Goal: Task Accomplishment & Management: Use online tool/utility

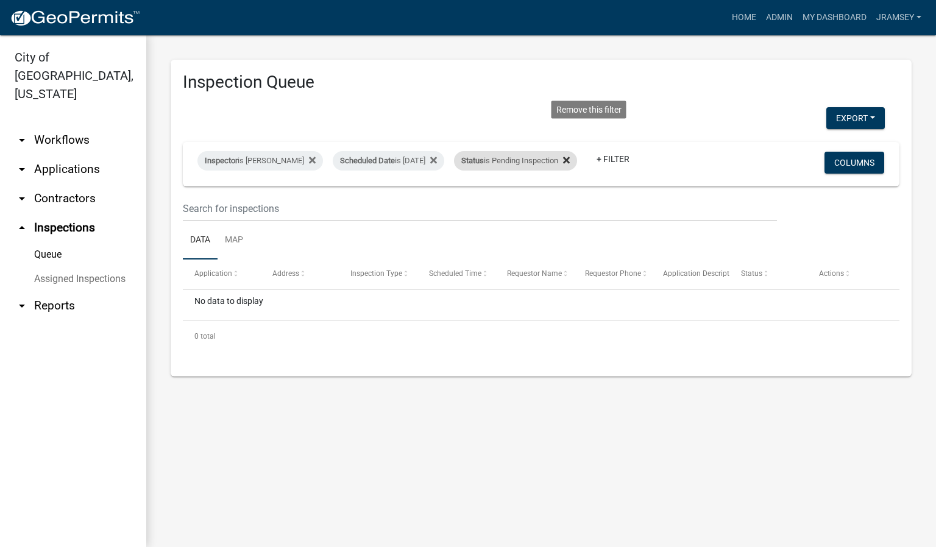
click at [570, 157] on icon at bounding box center [566, 160] width 7 height 7
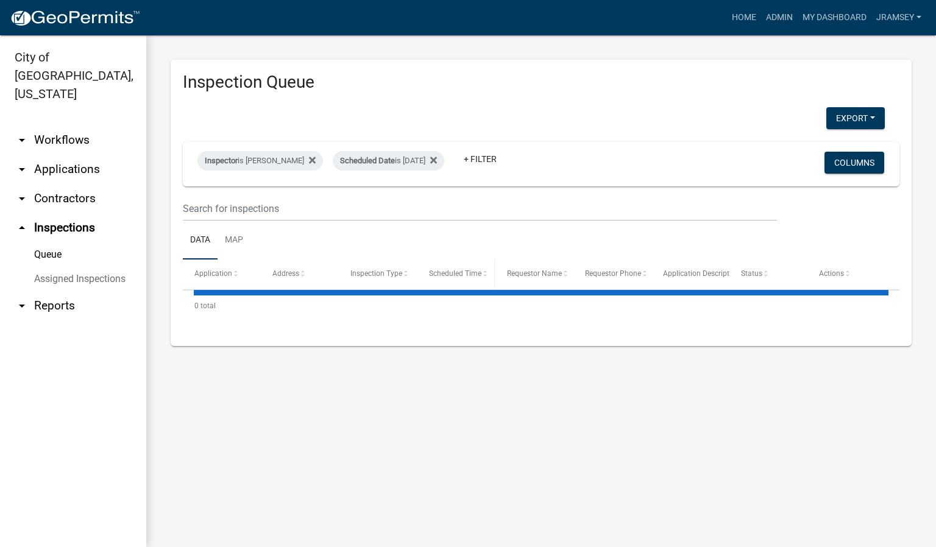
select select "2: 50"
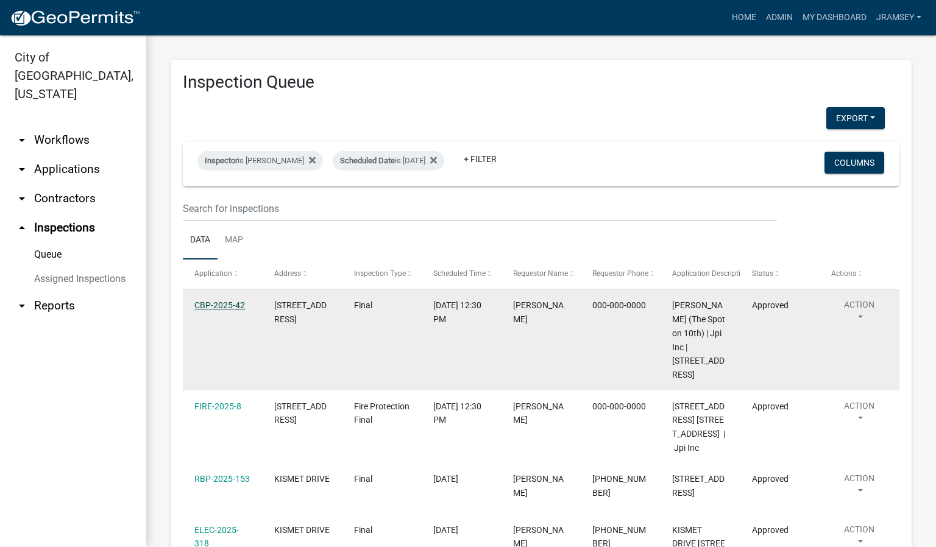
click at [232, 308] on link "CBP-2025-42" at bounding box center [219, 305] width 51 height 10
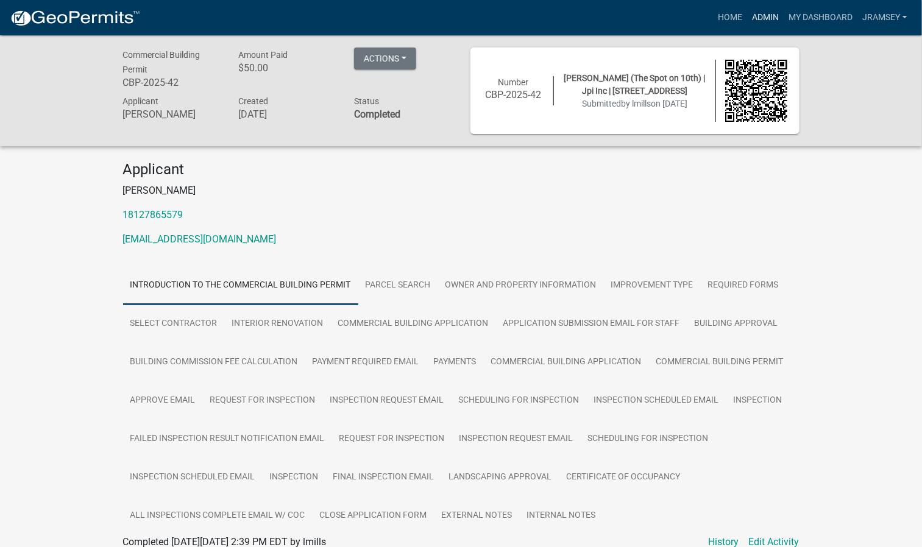
click at [761, 15] on link "Admin" at bounding box center [765, 17] width 37 height 23
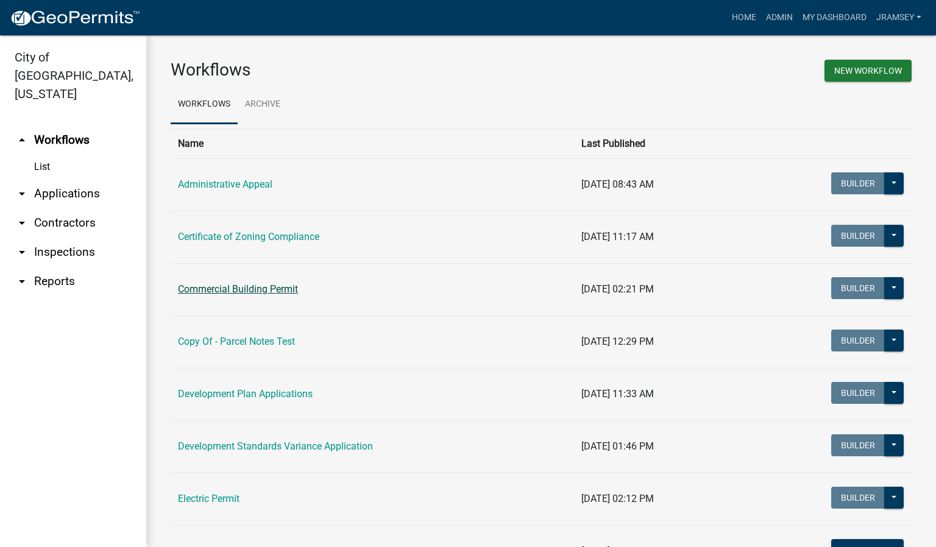
click at [256, 291] on link "Commercial Building Permit" at bounding box center [238, 289] width 120 height 12
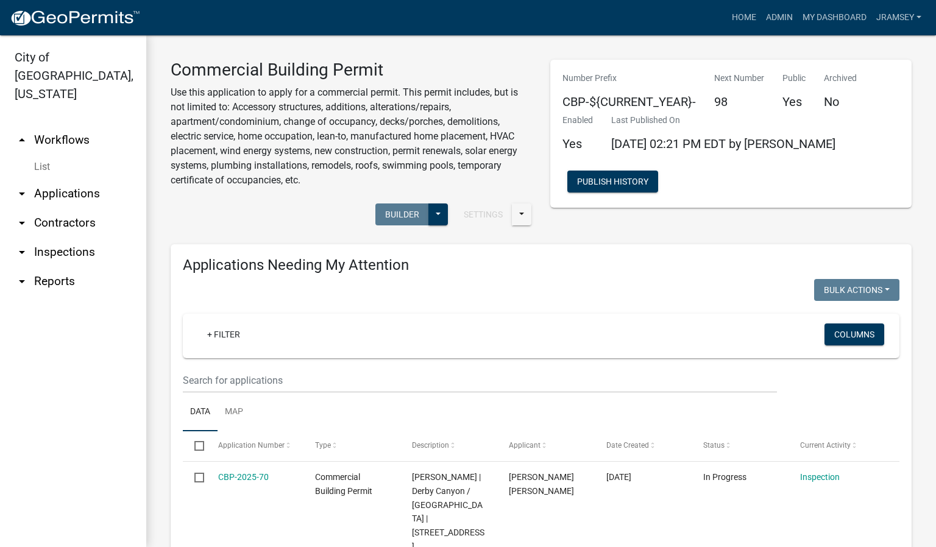
click at [61, 126] on link "arrow_drop_up Workflows" at bounding box center [73, 140] width 146 height 29
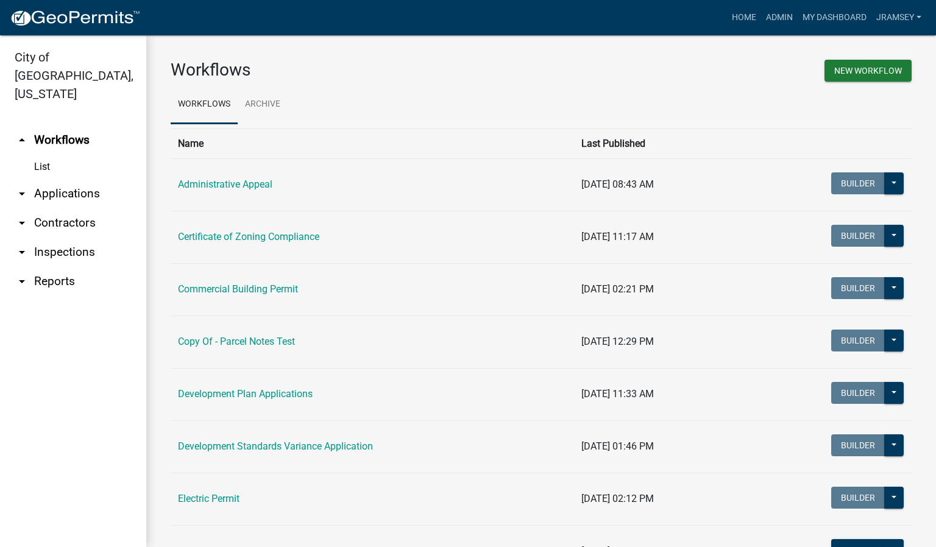
click at [61, 238] on link "arrow_drop_down Inspections" at bounding box center [73, 252] width 146 height 29
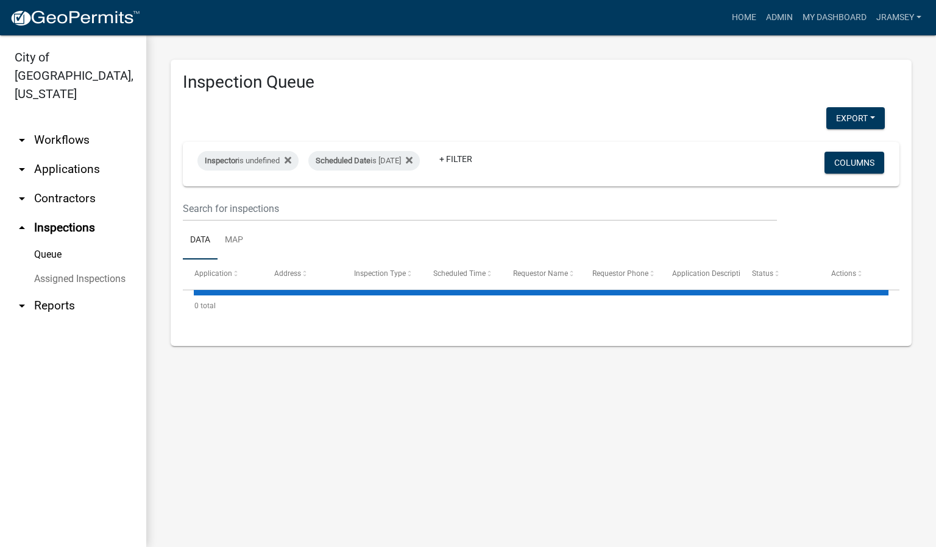
select select "2: 50"
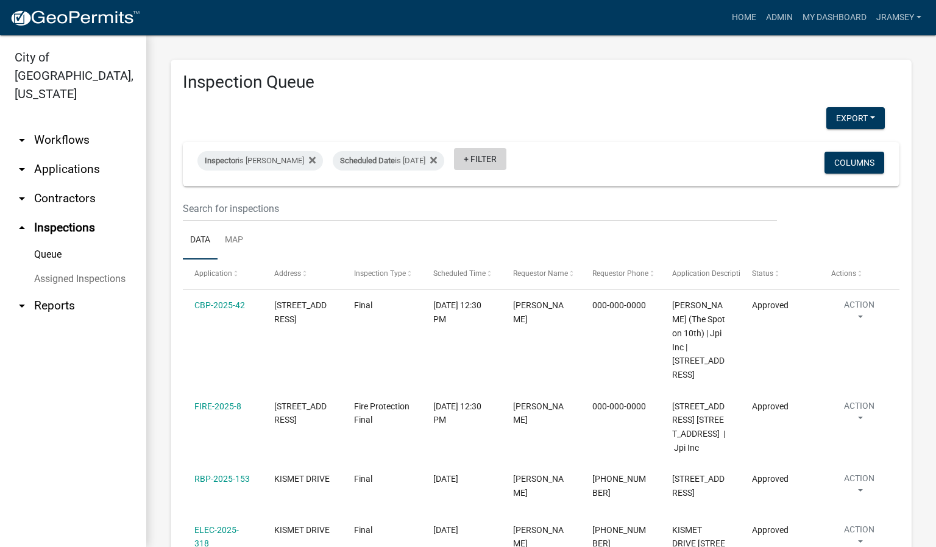
click at [499, 161] on link "+ Filter" at bounding box center [480, 159] width 52 height 22
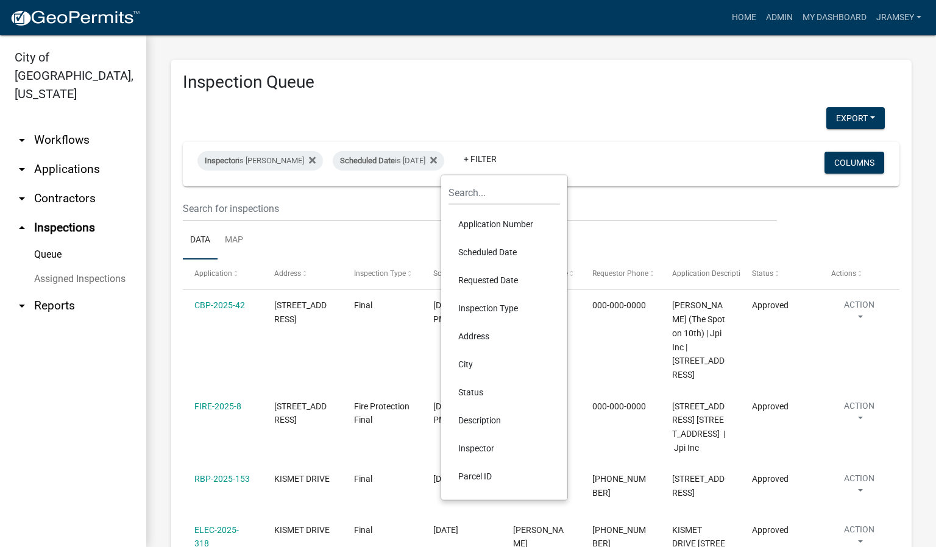
click at [477, 392] on li "Status" at bounding box center [503, 392] width 111 height 28
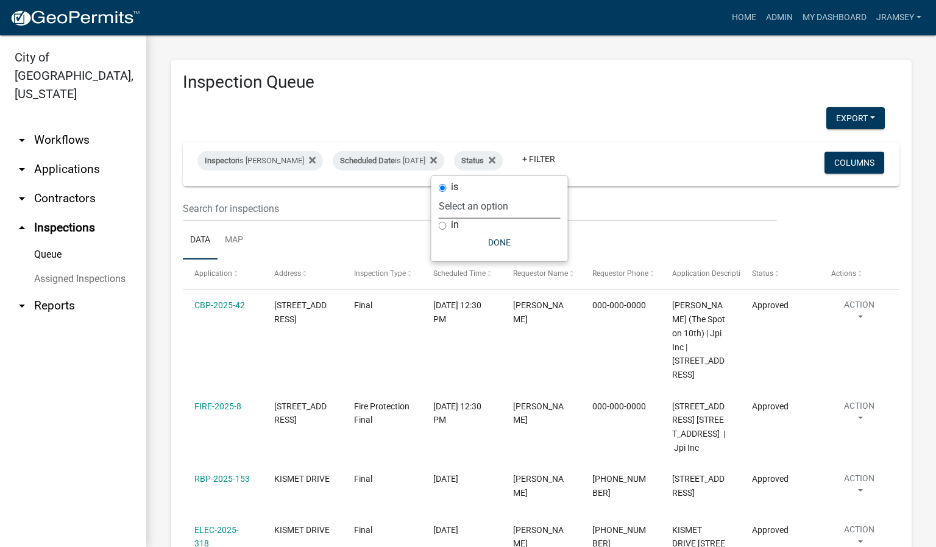
click at [476, 202] on select "Select an option Pending Schedule Pending Inspection Approved Denied Deleted Vo…" at bounding box center [500, 206] width 122 height 25
select select "1"
click at [478, 194] on select "Select an option Pending Schedule Pending Inspection Approved Denied Deleted Vo…" at bounding box center [500, 206] width 122 height 25
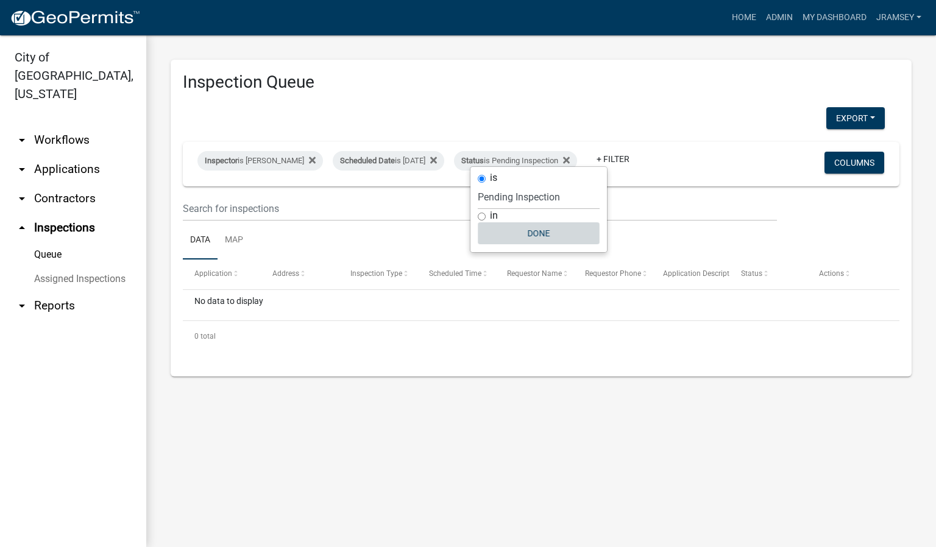
click at [545, 238] on button "Done" at bounding box center [539, 233] width 122 height 22
